Goal: Information Seeking & Learning: Learn about a topic

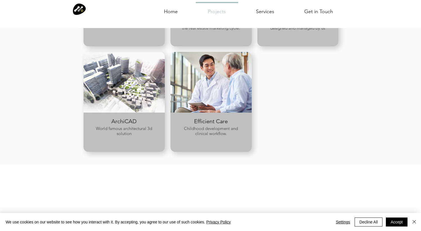
scroll to position [445, 0]
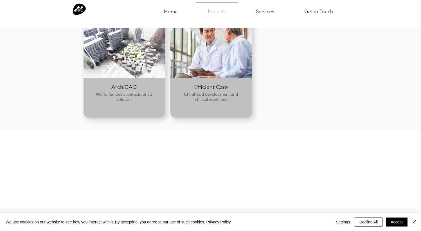
click at [234, 60] on div at bounding box center [210, 48] width 81 height 61
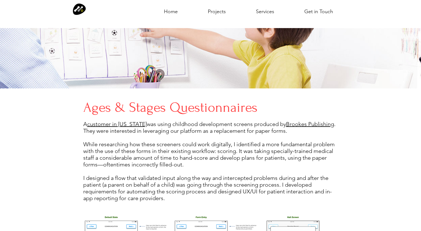
scroll to position [1419, 0]
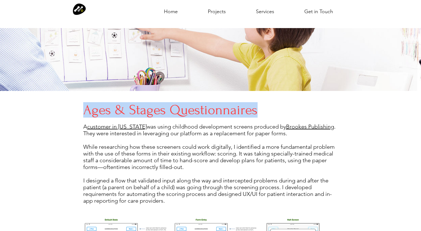
drag, startPoint x: 86, startPoint y: 106, endPoint x: 254, endPoint y: 106, distance: 168.1
click at [254, 106] on h4 "Ages & Stages Questionnaires" at bounding box center [210, 109] width 254 height 15
copy h4 "Ages & Stages Questionnaires"
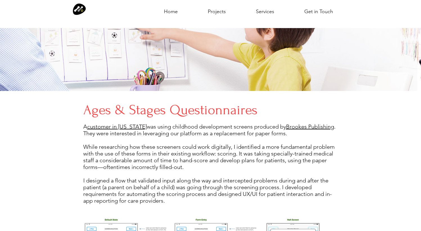
drag, startPoint x: 83, startPoint y: 124, endPoint x: 302, endPoint y: 150, distance: 220.7
click at [302, 150] on div "A customer in California was using childhood development screens produced by Br…" at bounding box center [210, 163] width 254 height 81
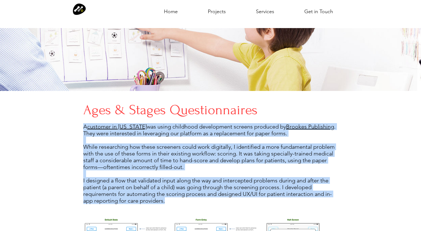
drag, startPoint x: 83, startPoint y: 125, endPoint x: 248, endPoint y: 194, distance: 178.7
click at [248, 194] on div "A customer in California was using childhood development screens produced by Br…" at bounding box center [210, 163] width 254 height 81
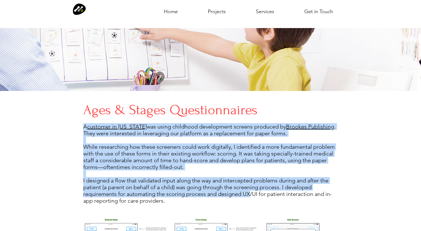
copy div "A customer in California was using childhood development screens produced by Br…"
click at [130, 123] on link "customer in California" at bounding box center [117, 126] width 60 height 7
click at [302, 124] on link "Brookes Publishing" at bounding box center [310, 126] width 48 height 7
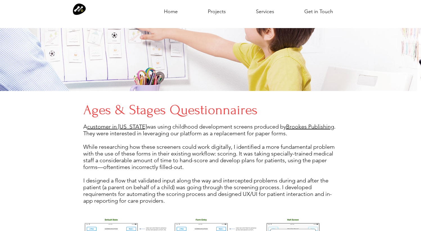
click at [251, 189] on p "I designed a flow that validated input along the way and intercepted problems d…" at bounding box center [210, 190] width 254 height 27
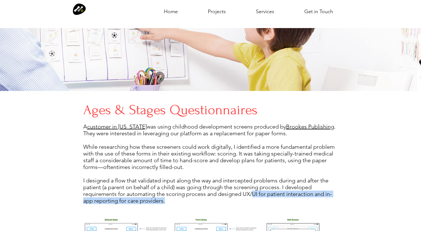
drag, startPoint x: 251, startPoint y: 189, endPoint x: 256, endPoint y: 195, distance: 7.8
click at [256, 195] on p "I designed a flow that validated input along the way and intercepted problems d…" at bounding box center [210, 190] width 254 height 27
copy p "UI for patient interaction and in-app reporting for care providers."
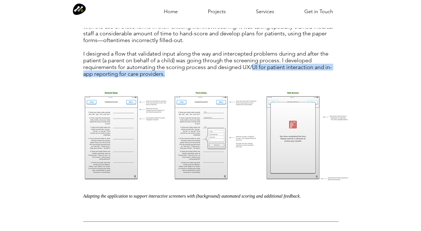
scroll to position [1551, 0]
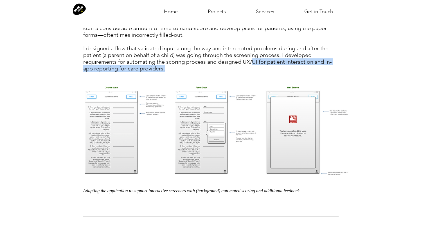
click at [168, 139] on img at bounding box center [216, 129] width 267 height 91
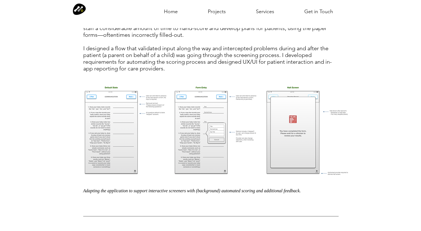
click at [164, 189] on p "Adapting the application to support interactive screeners with (background) aut…" at bounding box center [210, 191] width 255 height 5
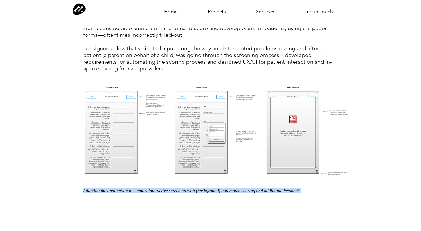
click at [164, 189] on p "Adapting the application to support interactive screeners with (background) aut…" at bounding box center [210, 191] width 255 height 5
copy p "Adapting the application to support interactive screeners with (background) aut…"
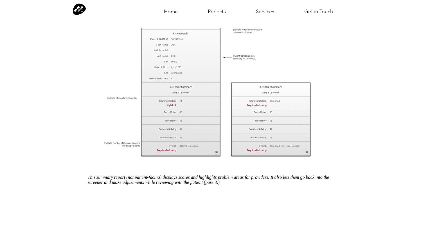
scroll to position [1781, 0]
click at [223, 177] on p "This summary report (not patient-facing) displays scores and highlights problem…" at bounding box center [213, 180] width 251 height 10
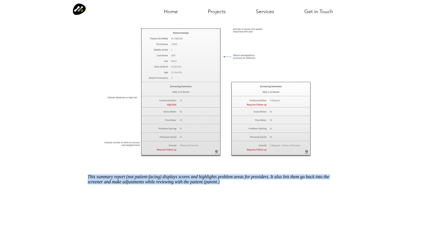
click at [223, 177] on p "This summary report (not patient-facing) displays scores and highlights problem…" at bounding box center [213, 180] width 251 height 10
copy div "This summary report (not patient-facing) displays scores and highlights problem…"
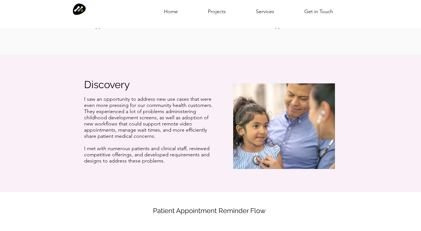
scroll to position [232, 0]
